Goal: Navigation & Orientation: Find specific page/section

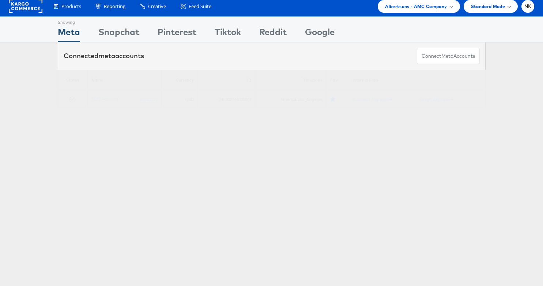
scroll to position [4, 0]
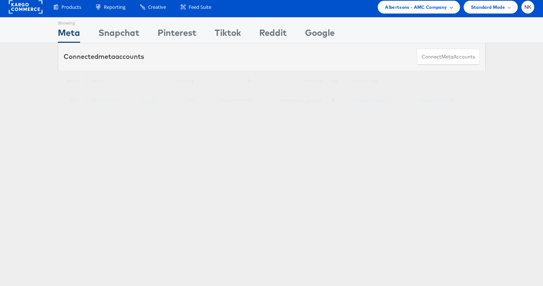
click at [389, 12] on div "Albertsons - AMC Company" at bounding box center [419, 7] width 82 height 13
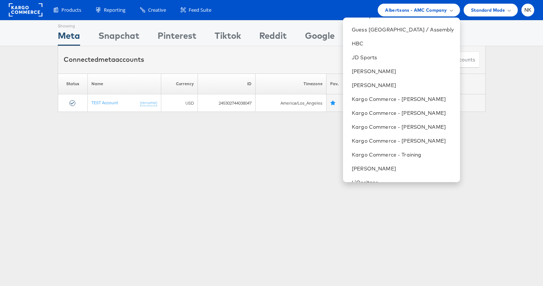
scroll to position [268, 0]
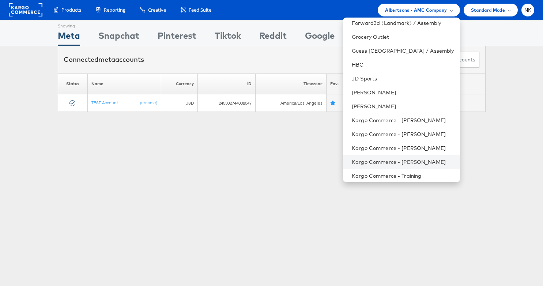
click at [397, 156] on li "Kargo Commerce - [PERSON_NAME]" at bounding box center [401, 162] width 117 height 14
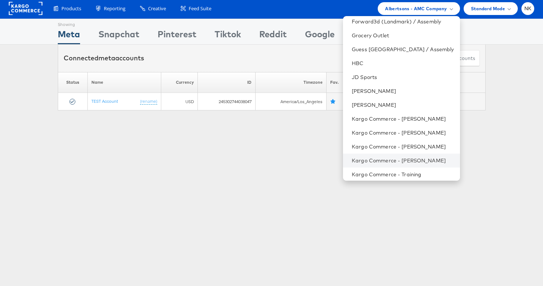
scroll to position [3, 0]
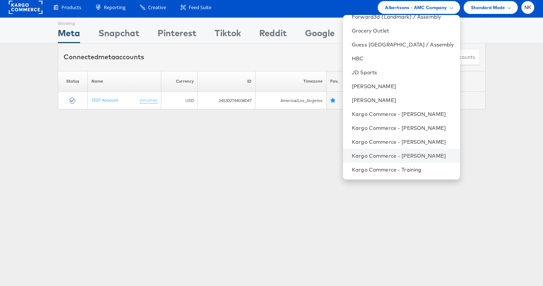
click at [402, 160] on li "Kargo Commerce - [PERSON_NAME]" at bounding box center [401, 156] width 117 height 14
click at [402, 159] on li "Kargo Commerce - [PERSON_NAME]" at bounding box center [401, 156] width 117 height 14
click at [402, 158] on link "Kargo Commerce - [PERSON_NAME]" at bounding box center [403, 155] width 102 height 7
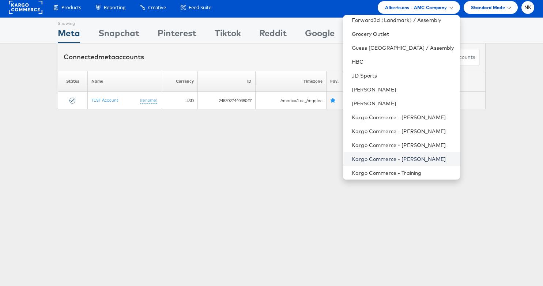
click at [399, 158] on link "Kargo Commerce - [PERSON_NAME]" at bounding box center [403, 158] width 102 height 7
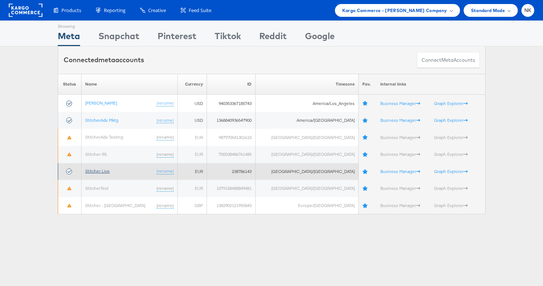
click at [103, 171] on link "Stitcher Live" at bounding box center [97, 170] width 24 height 5
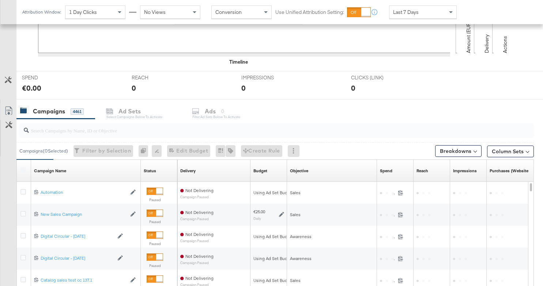
scroll to position [232, 0]
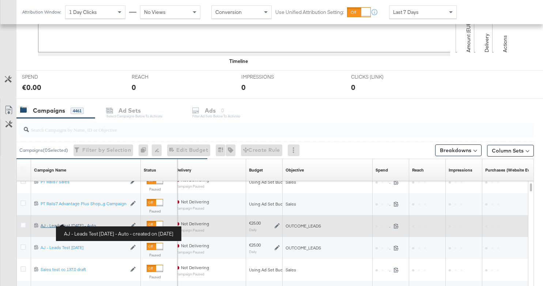
click at [84, 227] on div "AJ - Leads Test Aug 21 - Auto AJ - Leads Test Aug 21 - Auto" at bounding box center [84, 226] width 86 height 6
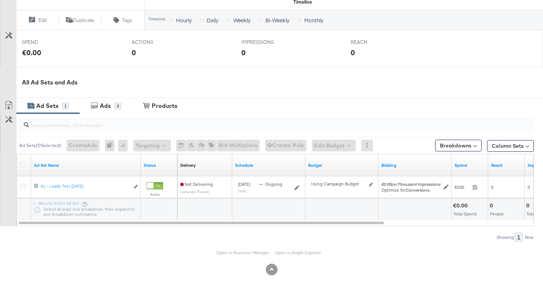
scroll to position [272, 0]
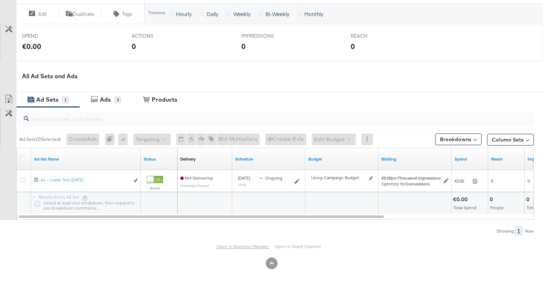
click at [240, 247] on link "Open in Business Manager" at bounding box center [242, 245] width 53 height 5
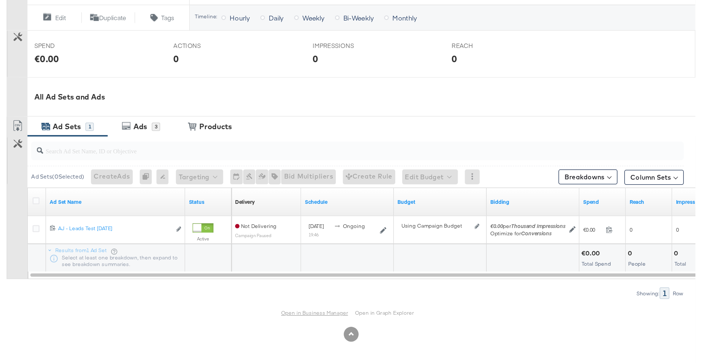
scroll to position [196, 0]
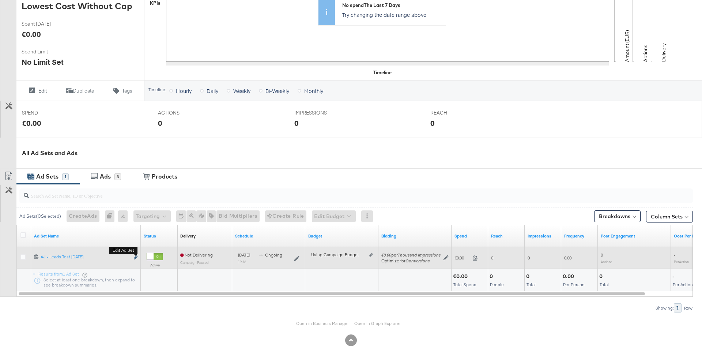
click at [135, 258] on icon "link" at bounding box center [136, 257] width 4 height 4
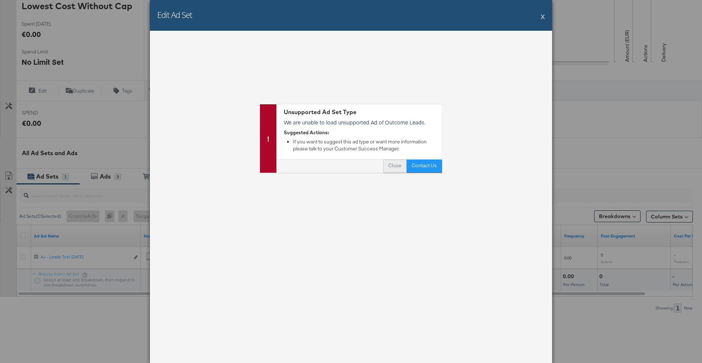
click at [391, 169] on button "Close" at bounding box center [394, 165] width 23 height 13
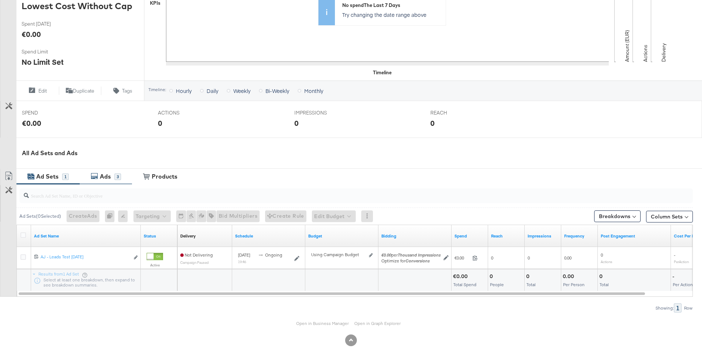
click at [104, 178] on div "Ads" at bounding box center [105, 176] width 11 height 8
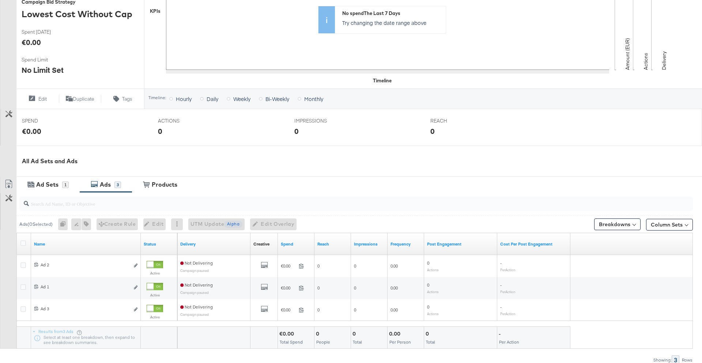
scroll to position [188, 0]
click at [267, 178] on div "Ad Sets 1 Ads 3 View Products Products" at bounding box center [358, 184] width 685 height 16
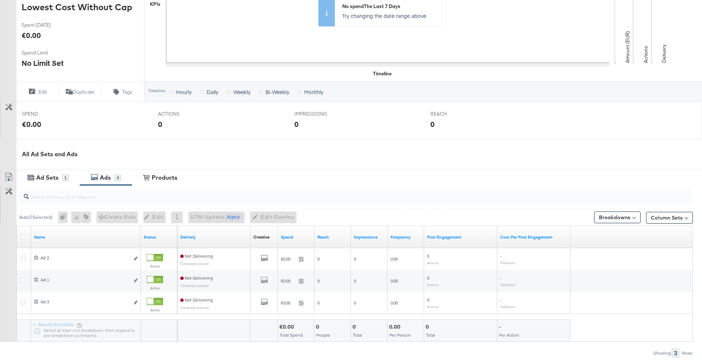
scroll to position [193, 0]
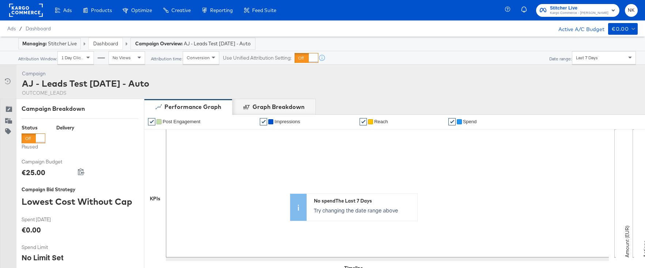
scroll to position [195, 0]
